Goal: Find specific page/section: Find specific page/section

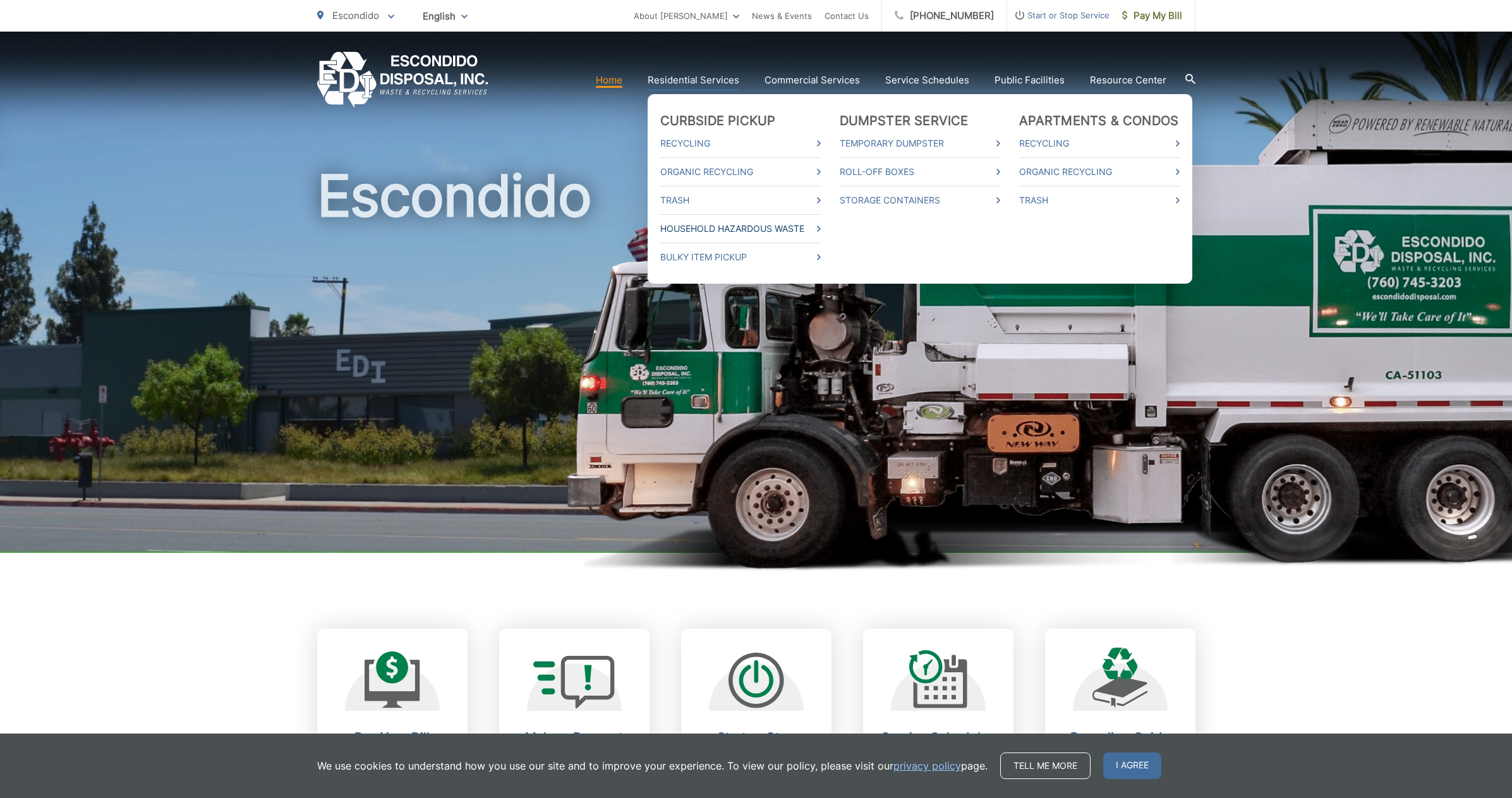
click at [729, 223] on link "Household Hazardous Waste" at bounding box center [740, 228] width 160 height 15
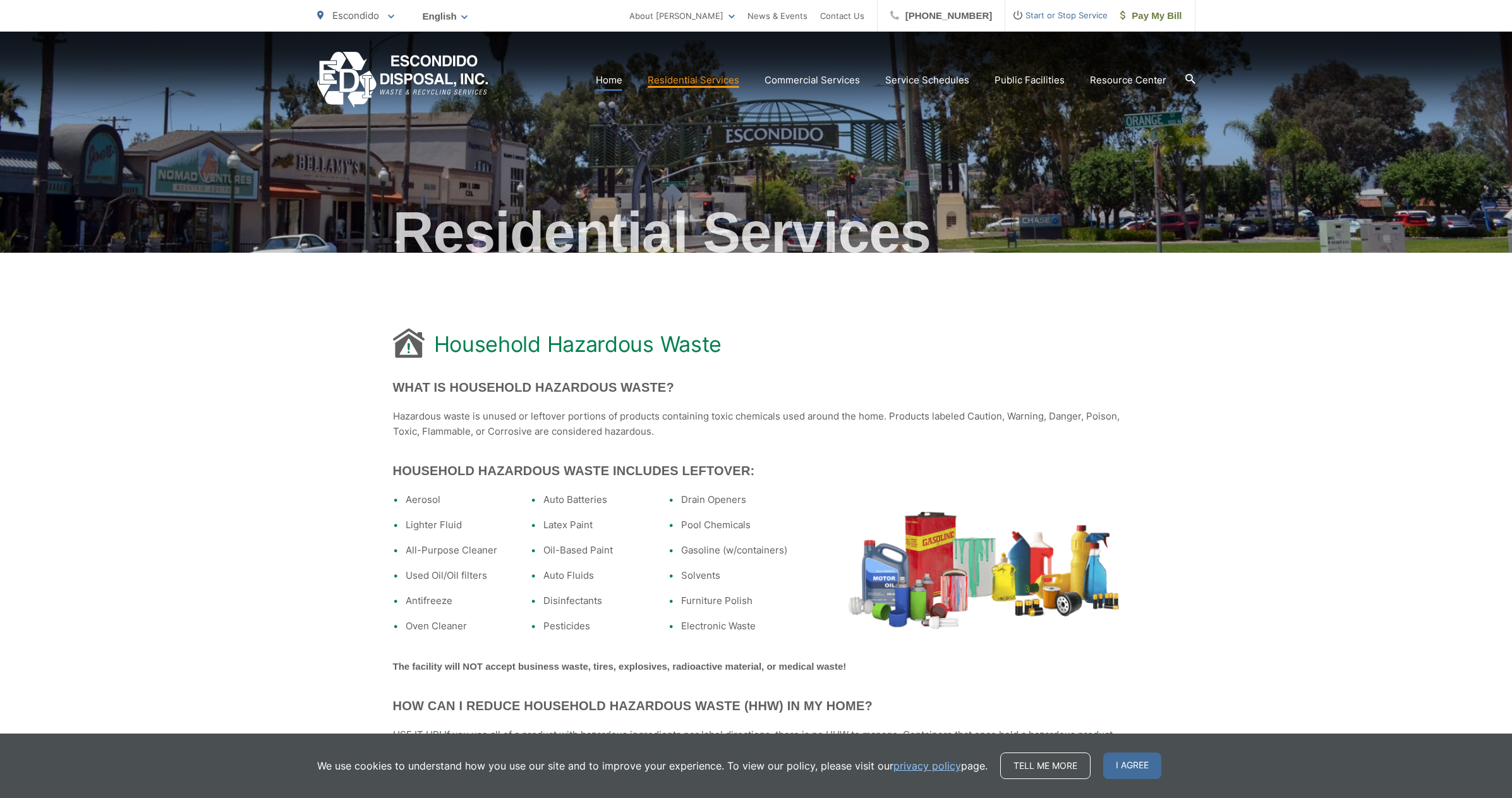
click at [612, 79] on link "Home" at bounding box center [608, 79] width 26 height 15
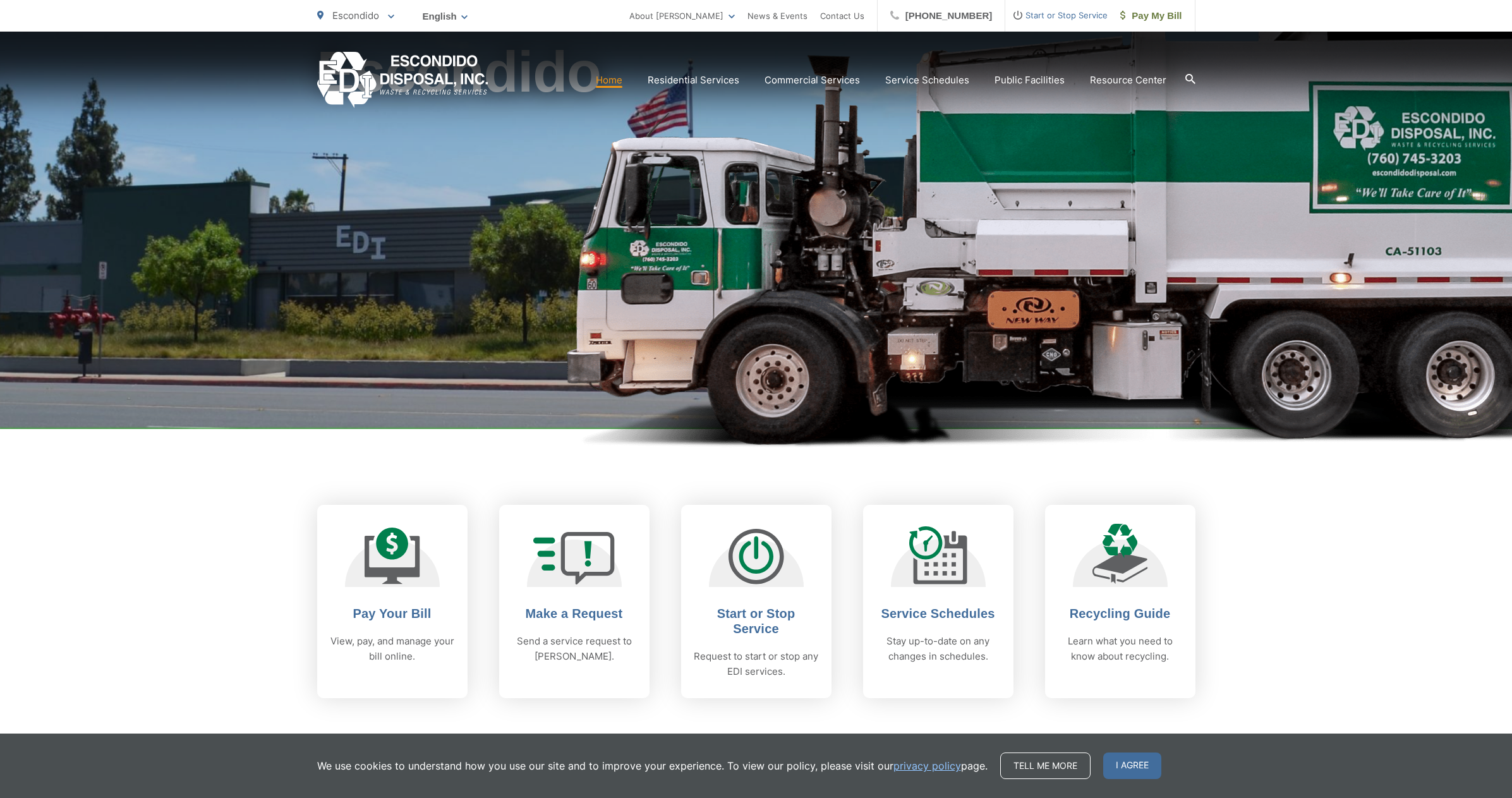
scroll to position [189, 0]
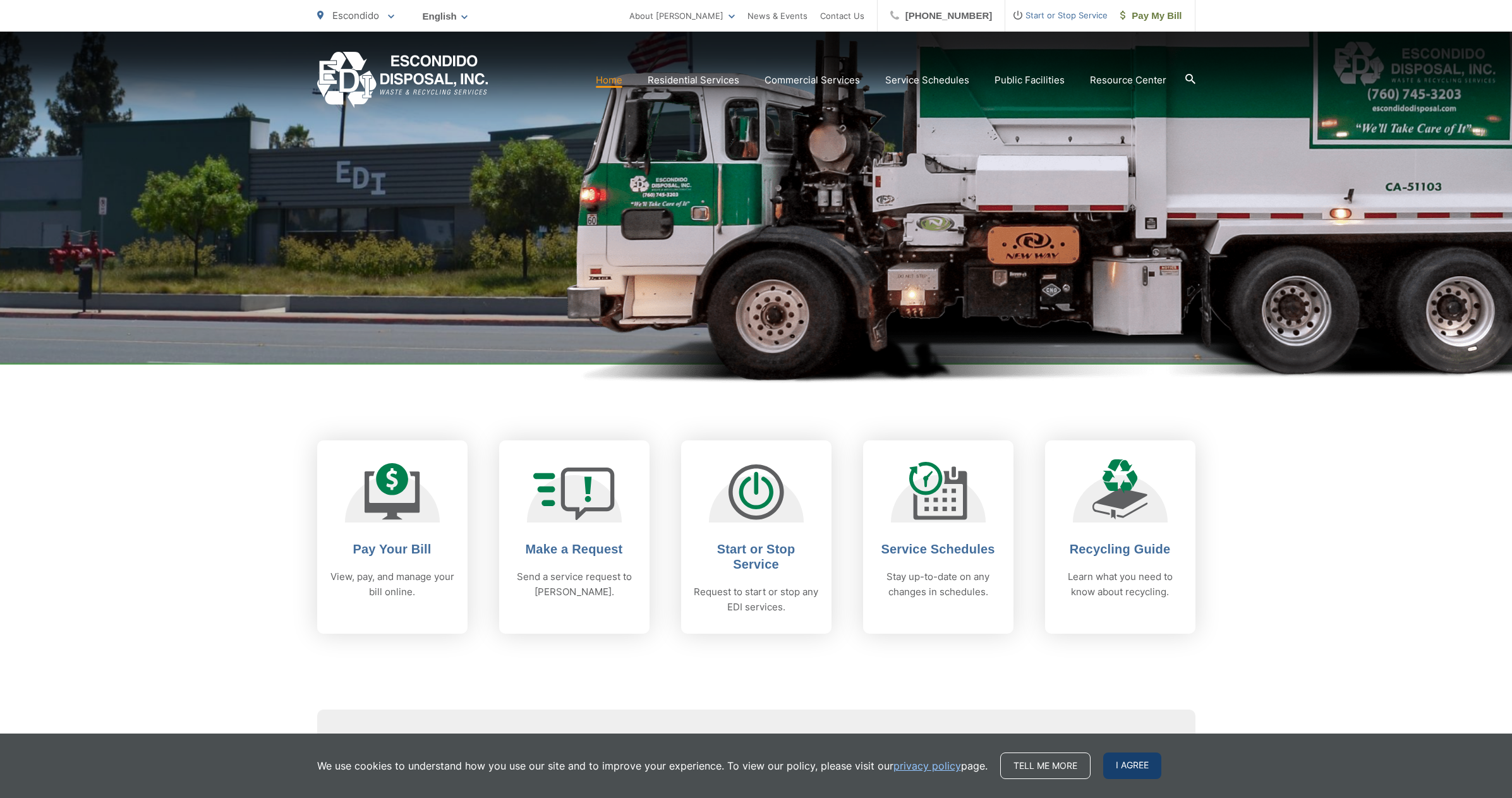
click at [1119, 765] on span "I agree" at bounding box center [1132, 765] width 58 height 26
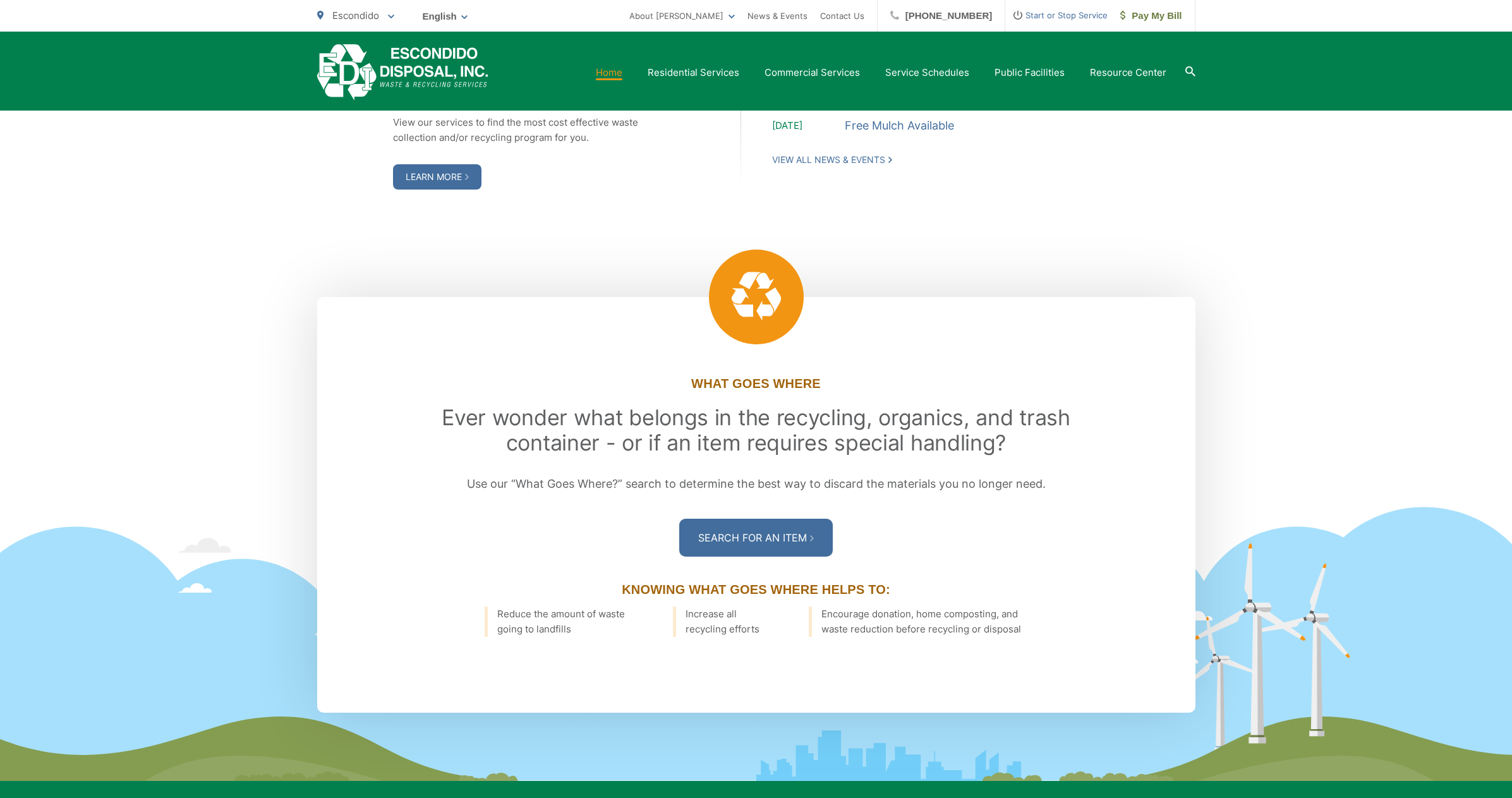
scroll to position [1318, 0]
